Goal: Find specific page/section: Find specific page/section

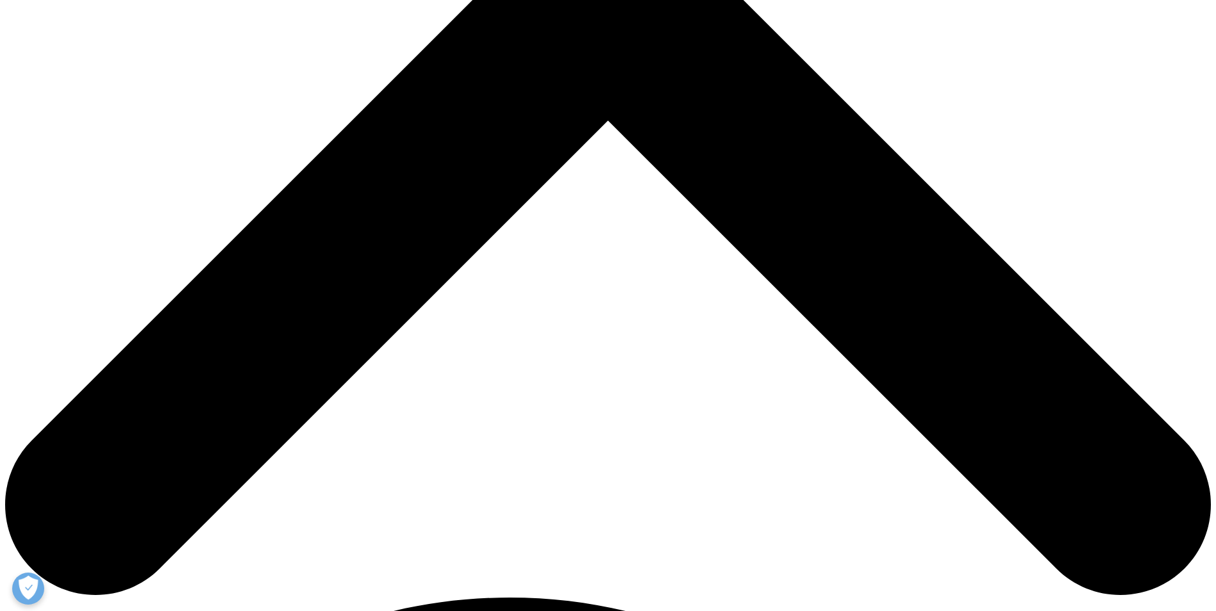
scroll to position [449, 0]
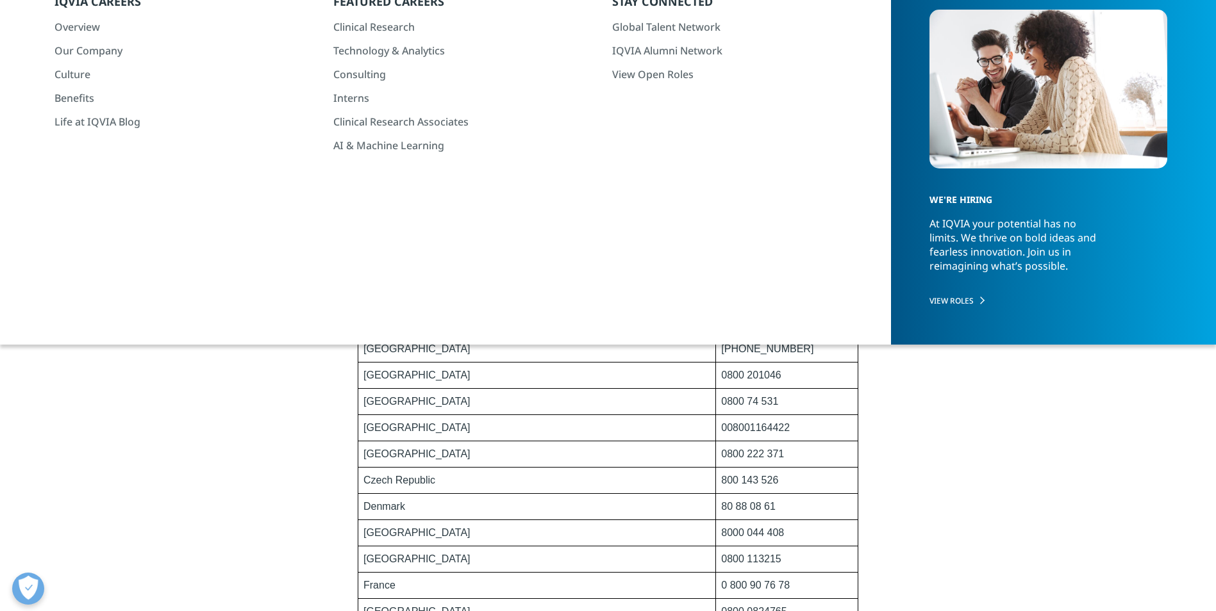
scroll to position [0, 0]
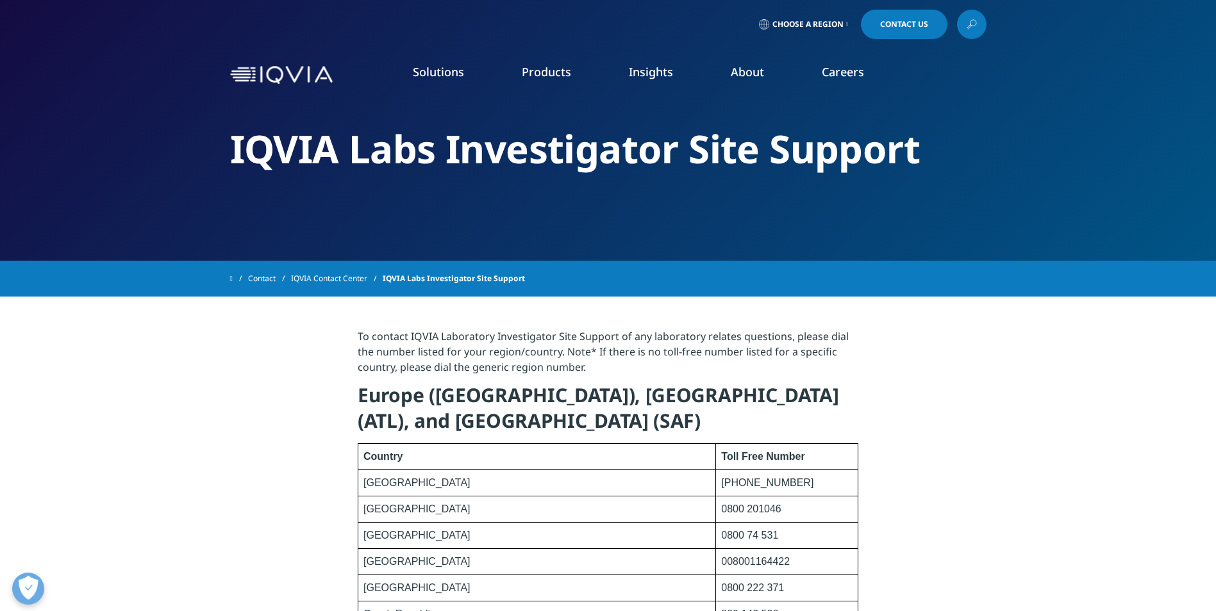
click at [303, 76] on img at bounding box center [281, 75] width 103 height 19
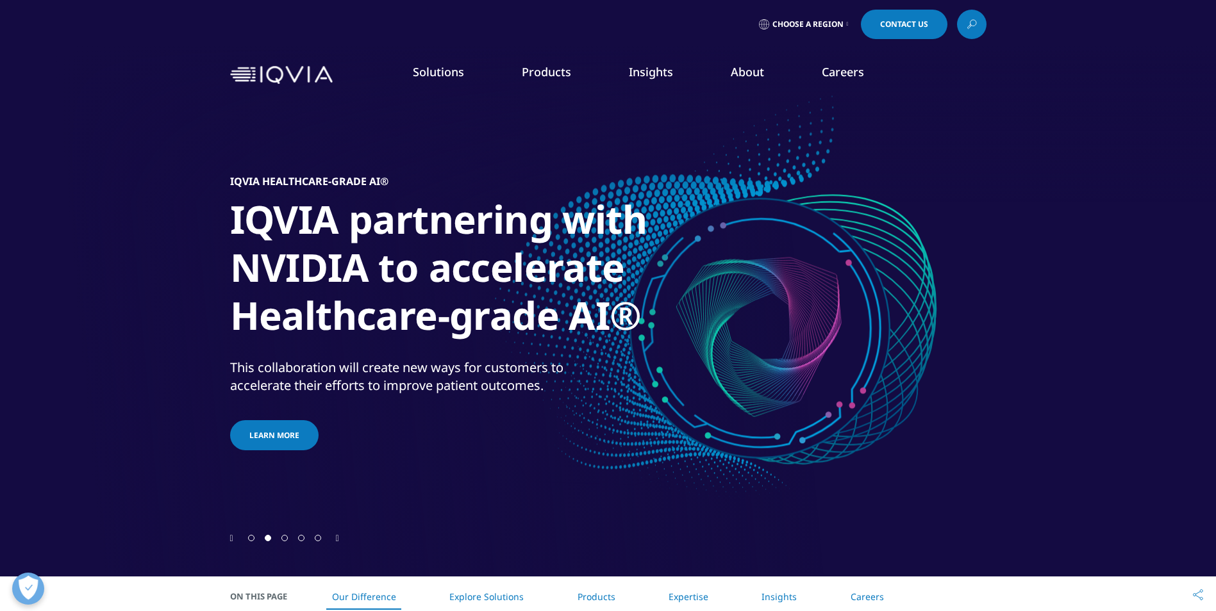
click at [750, 74] on link "About" at bounding box center [747, 71] width 33 height 15
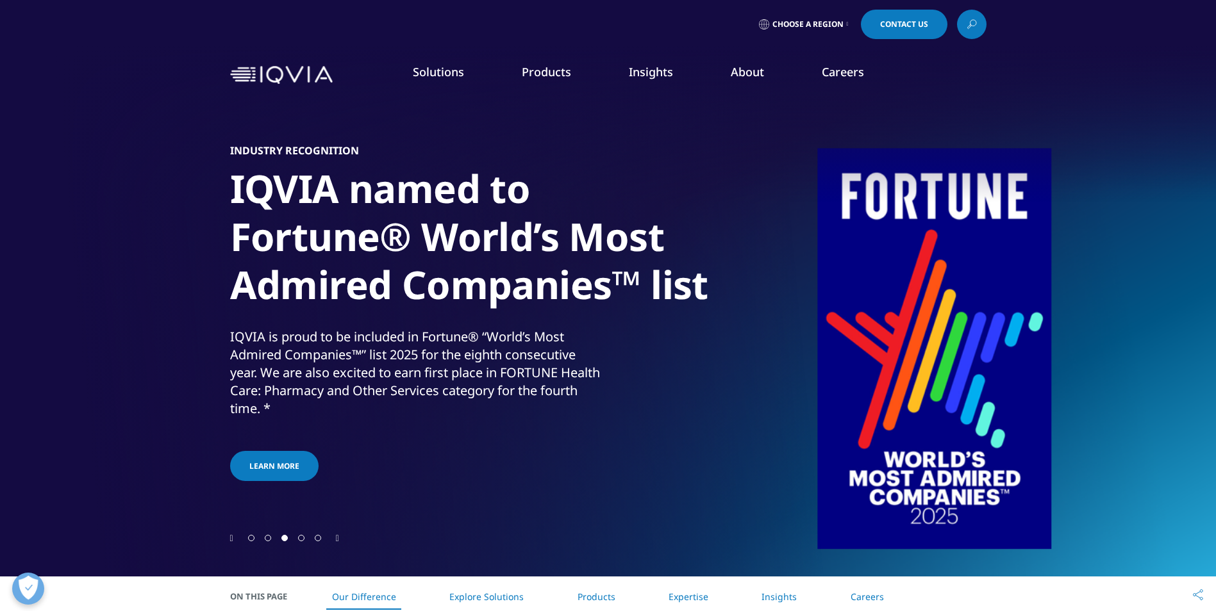
click at [842, 76] on link "Careers" at bounding box center [843, 71] width 42 height 15
click at [721, 90] on li "About FEATURED INNOVATIONS IQVIA Connected Intelligence™ IQVIA Healthcare-grade…" at bounding box center [747, 84] width 91 height 41
click at [634, 74] on link "Insights" at bounding box center [651, 71] width 44 height 15
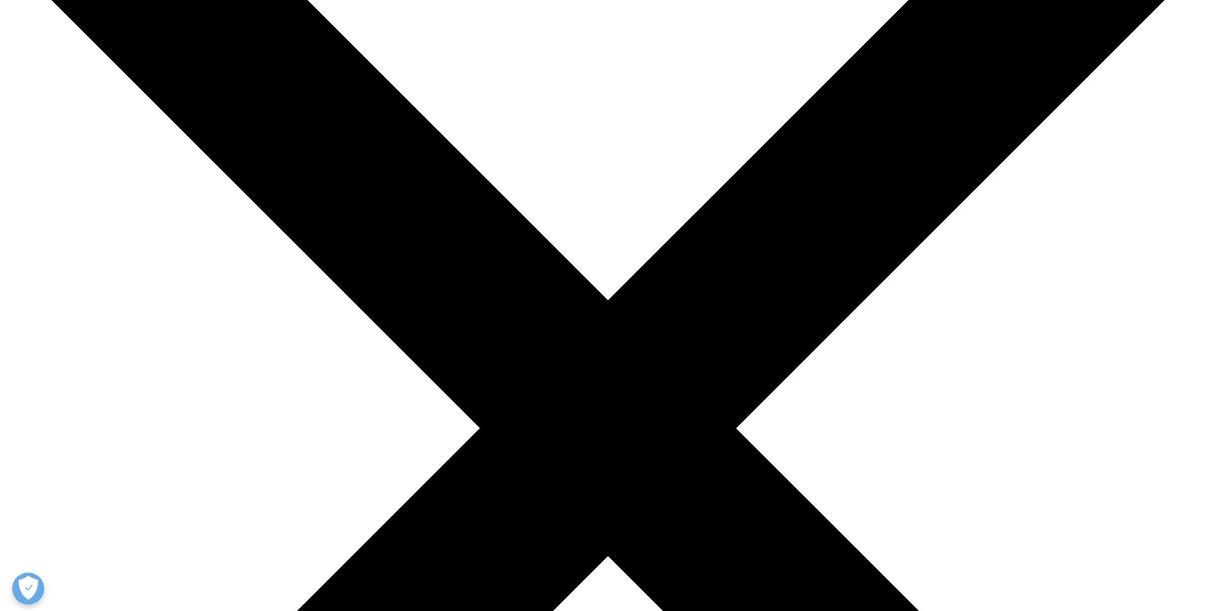
scroll to position [192, 0]
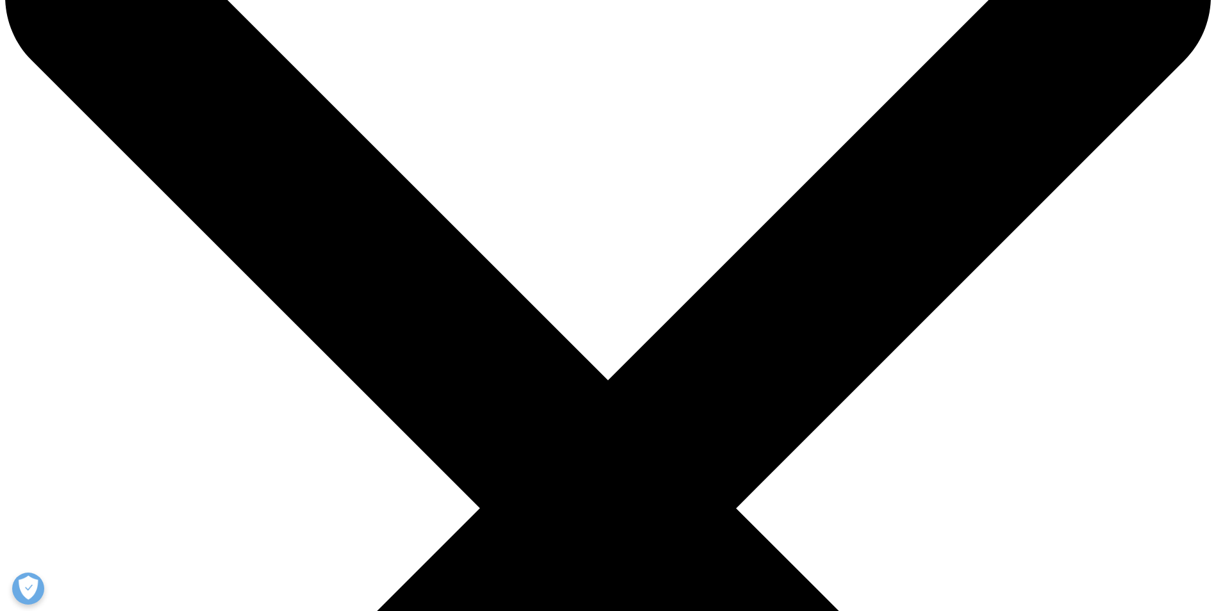
scroll to position [0, 0]
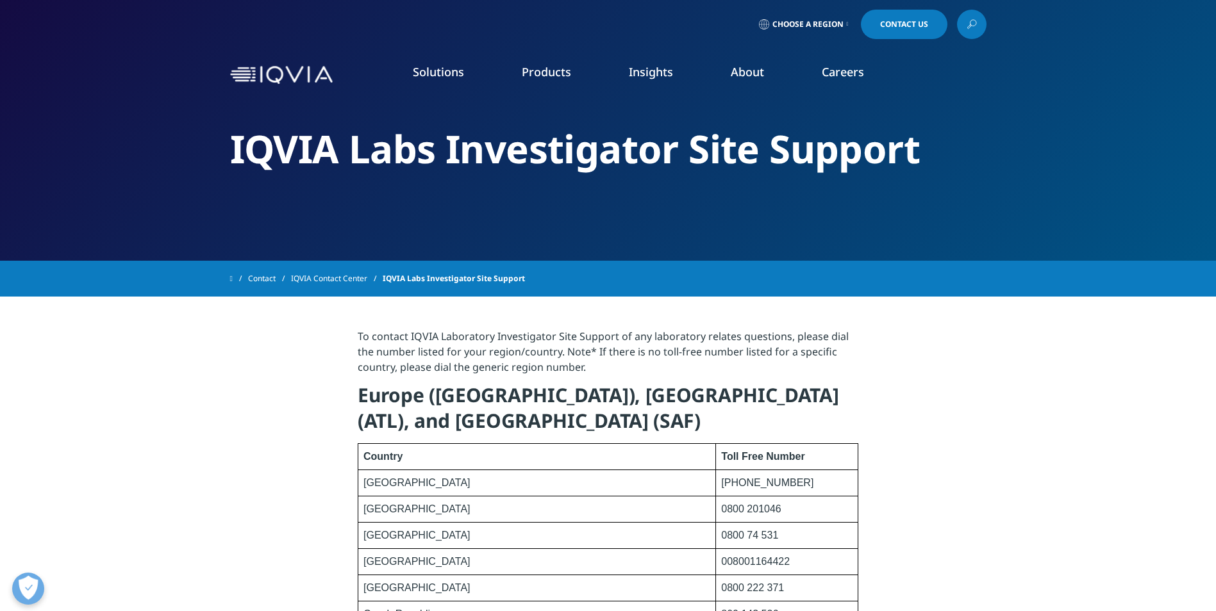
click at [845, 23] on link "Choose a Region" at bounding box center [803, 24] width 95 height 29
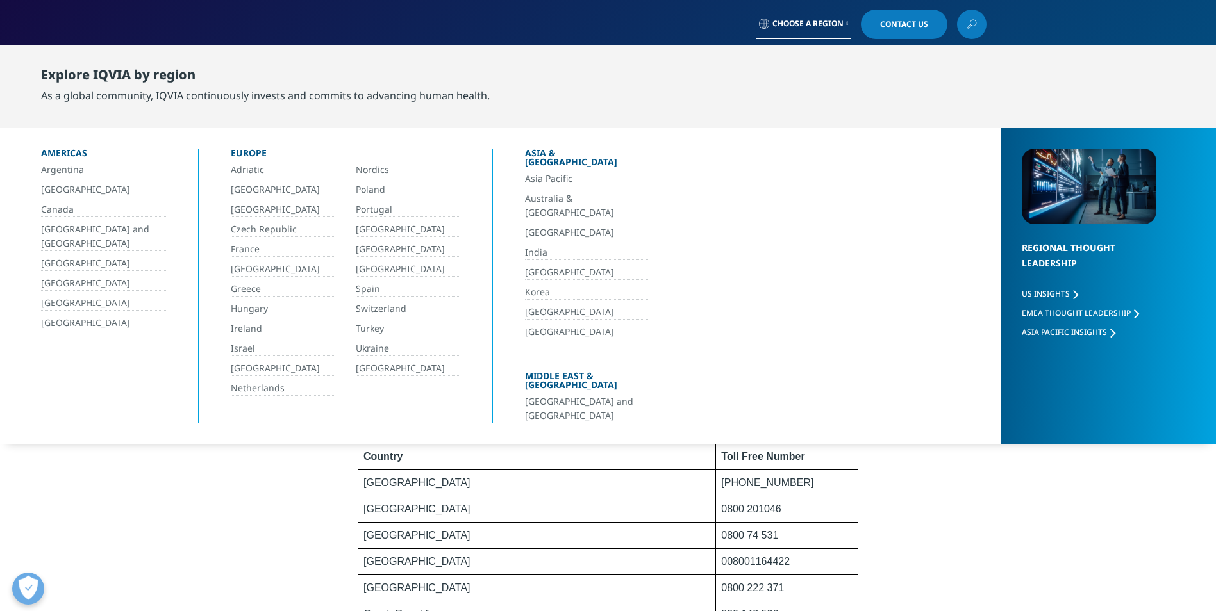
click at [253, 250] on link "France" at bounding box center [283, 249] width 104 height 15
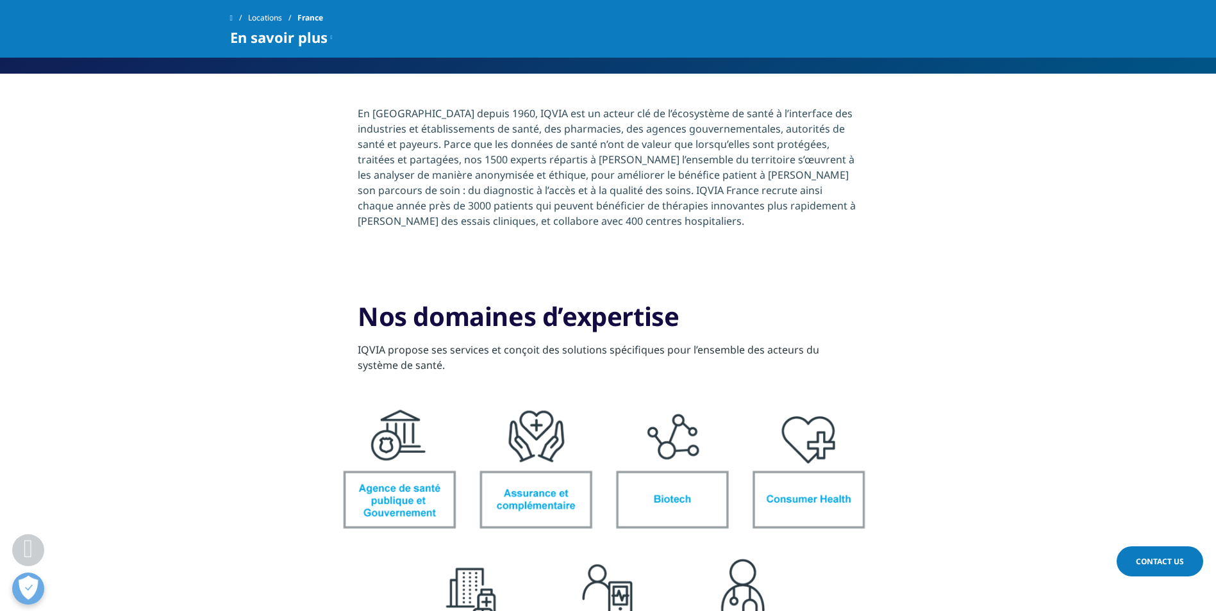
scroll to position [385, 0]
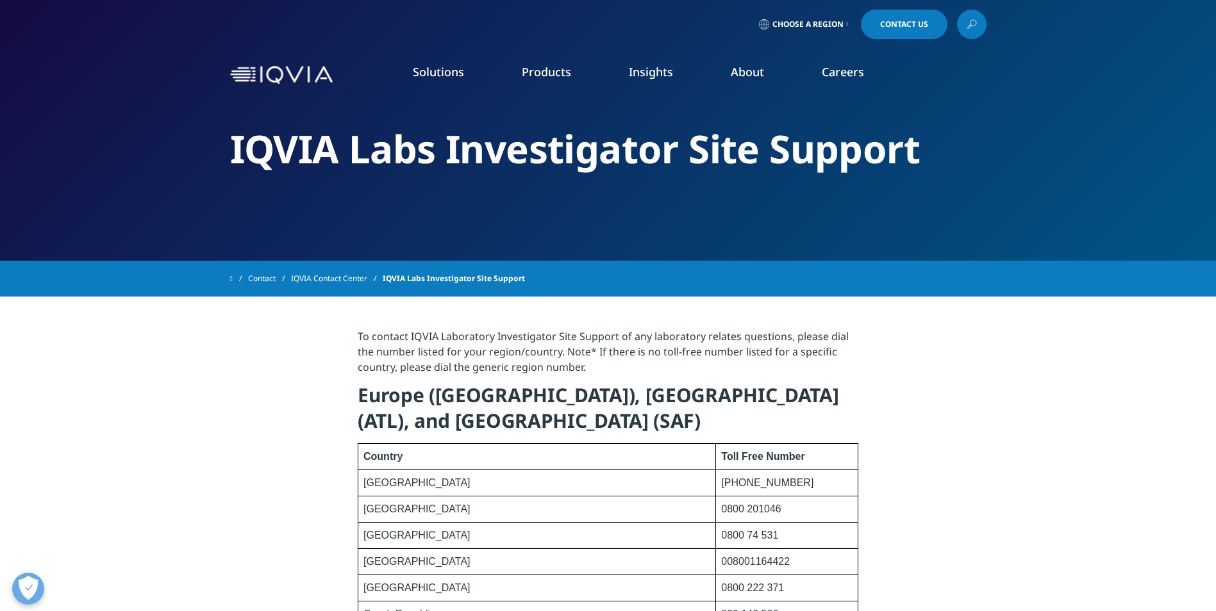
click at [296, 79] on img at bounding box center [281, 75] width 103 height 19
